Goal: Task Accomplishment & Management: Use online tool/utility

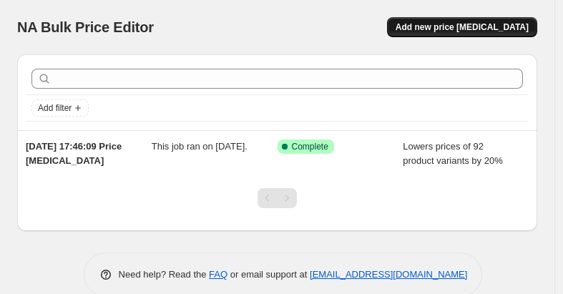
click at [448, 19] on button "Add new price change job" at bounding box center [462, 27] width 150 height 20
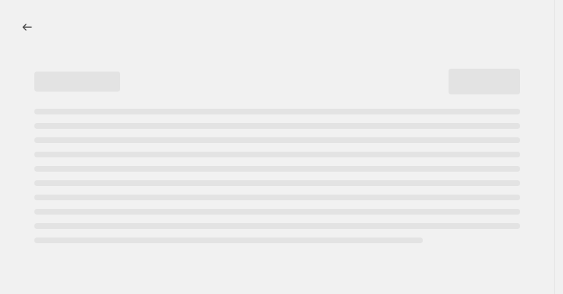
select select "percentage"
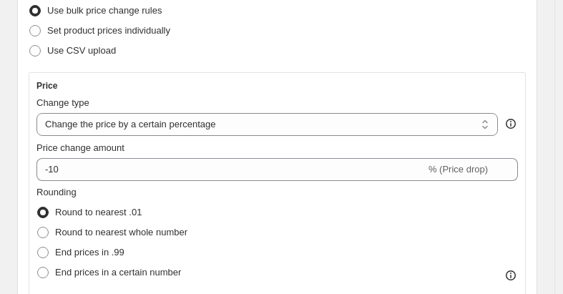
scroll to position [203, 0]
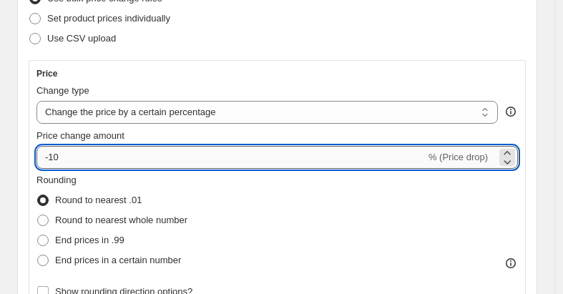
drag, startPoint x: 50, startPoint y: 155, endPoint x: 82, endPoint y: 158, distance: 31.7
click at [82, 158] on input "-10" at bounding box center [230, 157] width 389 height 23
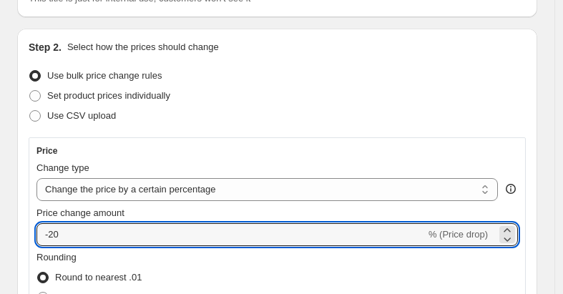
scroll to position [253, 0]
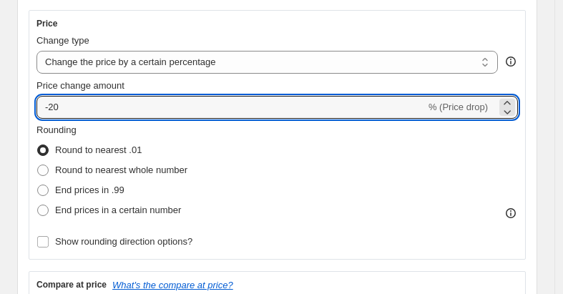
click at [534, 83] on div "Step 2. Select how the prices should change Use bulk price change rules Set pro…" at bounding box center [277, 246] width 520 height 691
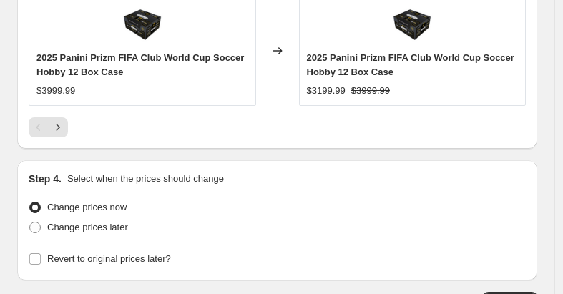
scroll to position [1499, 0]
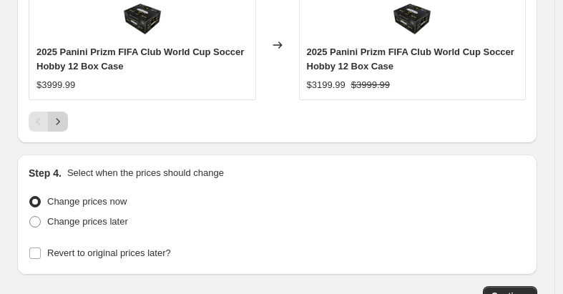
click at [63, 117] on icon "Next" at bounding box center [58, 121] width 14 height 14
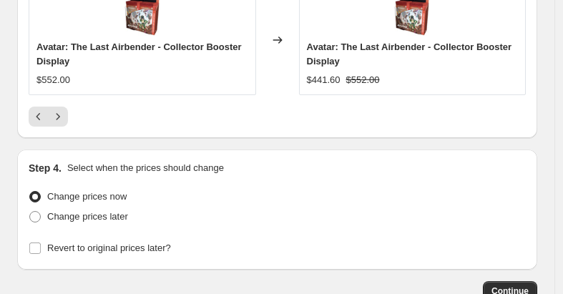
scroll to position [1524, 0]
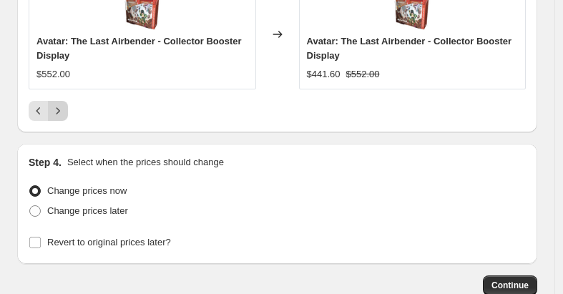
click at [61, 104] on icon "Next" at bounding box center [58, 111] width 14 height 14
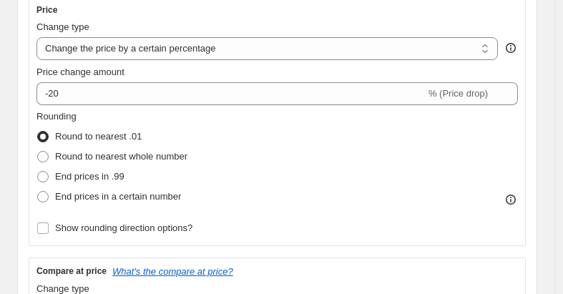
scroll to position [243, 0]
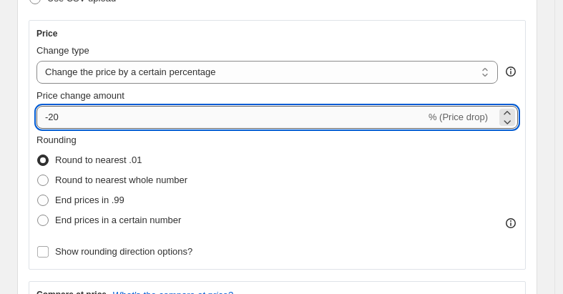
click at [50, 114] on input "-20" at bounding box center [230, 117] width 389 height 23
drag, startPoint x: 54, startPoint y: 114, endPoint x: 107, endPoint y: 111, distance: 53.1
click at [107, 111] on input "-20" at bounding box center [230, 117] width 389 height 23
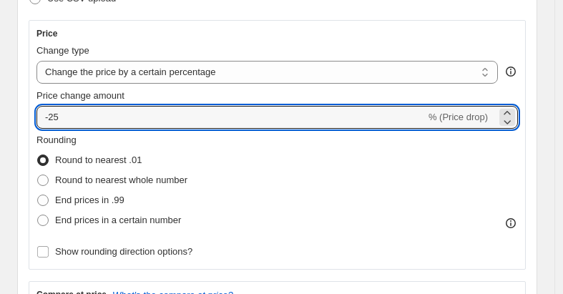
type input "-25"
click at [534, 80] on div "Step 2. Select how the prices should change Use bulk price change rules Set pro…" at bounding box center [277, 256] width 520 height 691
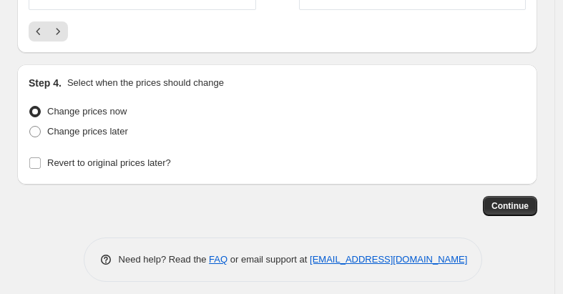
scroll to position [1609, 0]
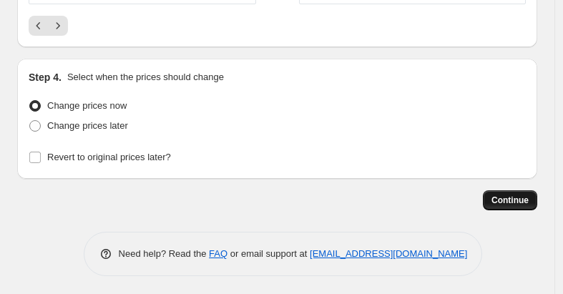
click at [521, 190] on button "Continue" at bounding box center [510, 200] width 54 height 20
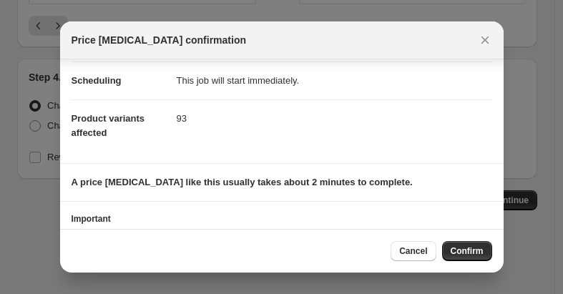
scroll to position [175, 0]
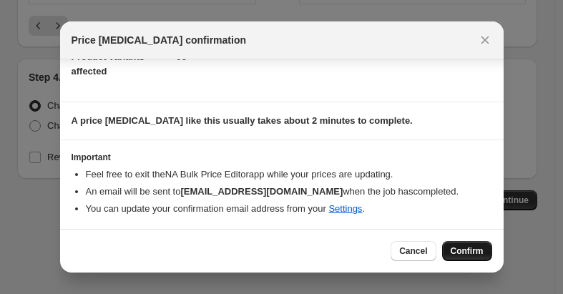
click at [469, 250] on span "Confirm" at bounding box center [467, 250] width 33 height 11
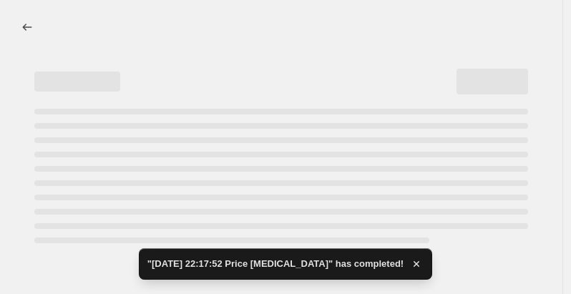
select select "percentage"
